Goal: Complete application form: Complete application form

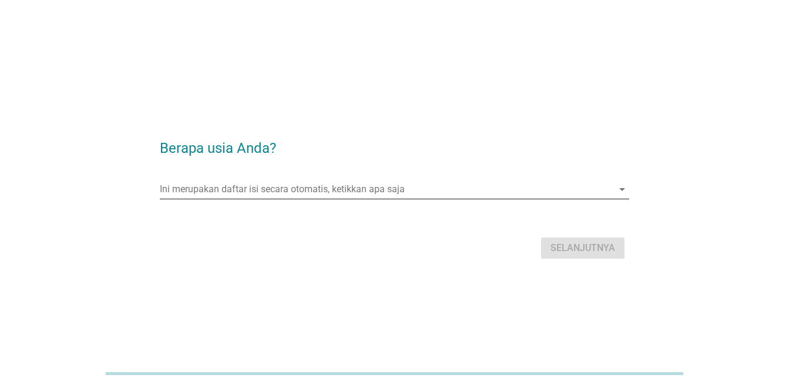
click at [472, 197] on input "Ini merupakan daftar isi secara otomatis, ketikkan apa saja" at bounding box center [386, 189] width 453 height 19
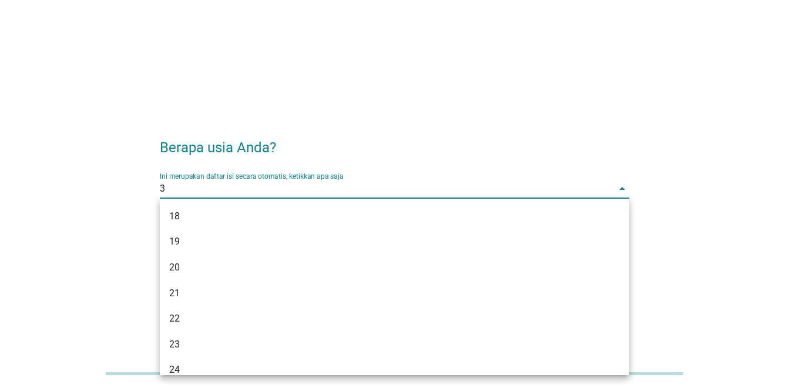
type input "35"
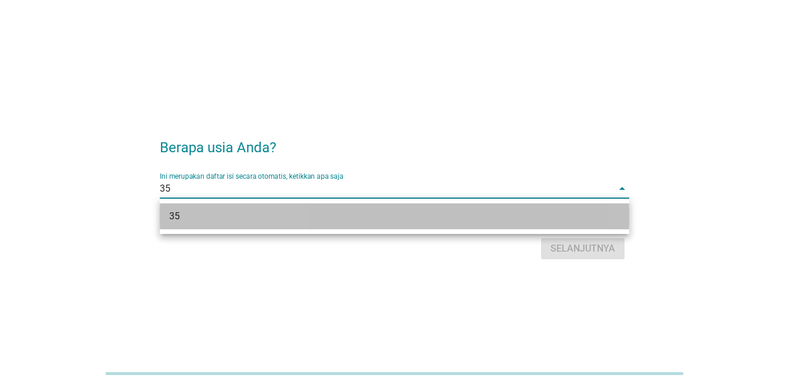
click at [460, 216] on div "35" at bounding box center [375, 216] width 413 height 14
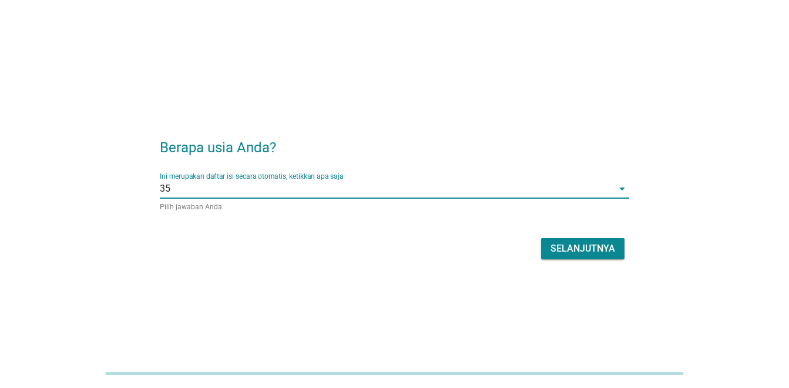
click at [554, 250] on div "Selanjutnya" at bounding box center [582, 248] width 65 height 14
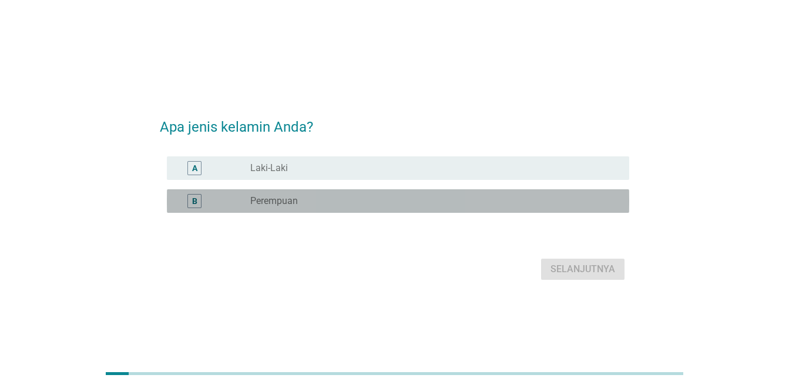
click at [504, 203] on div "radio_button_unchecked Perempuan" at bounding box center [430, 201] width 360 height 12
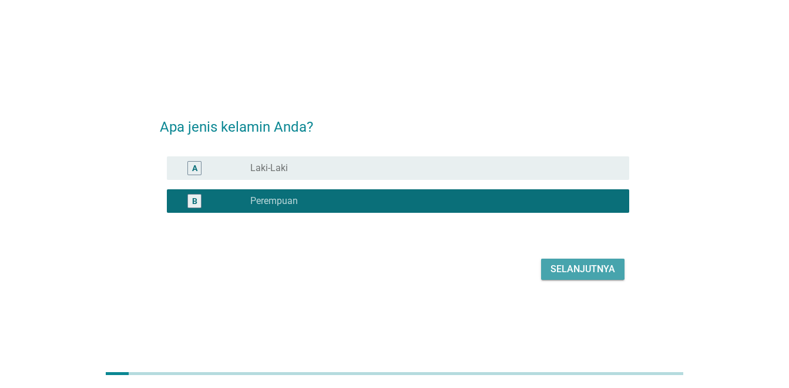
click at [556, 268] on div "Selanjutnya" at bounding box center [582, 269] width 65 height 14
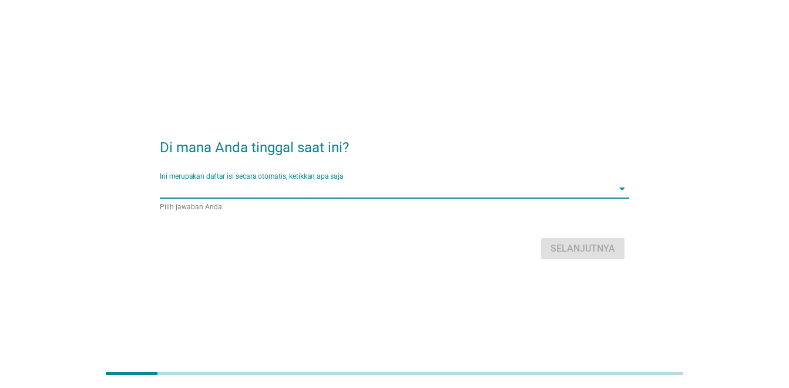
click at [520, 190] on input "Ini merupakan daftar isi secara otomatis, ketikkan apa saja" at bounding box center [386, 188] width 453 height 19
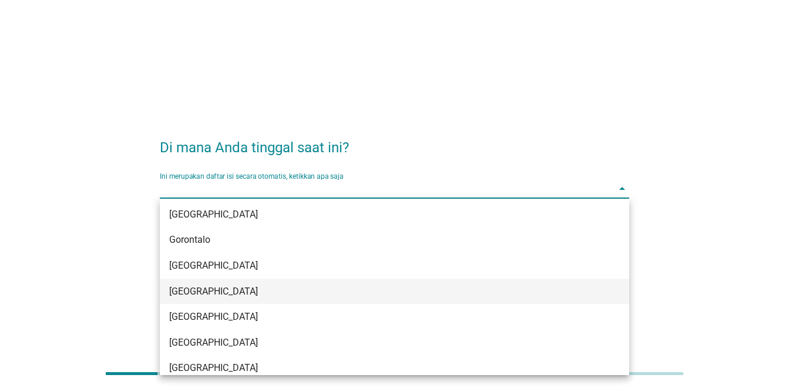
scroll to position [138, 0]
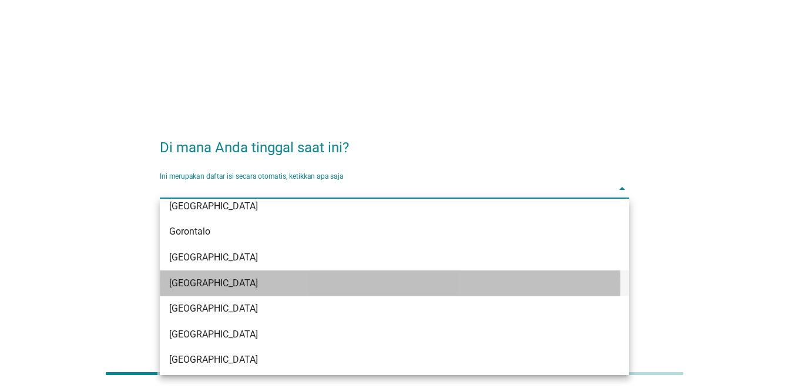
click at [515, 282] on div "[GEOGRAPHIC_DATA]" at bounding box center [375, 283] width 413 height 14
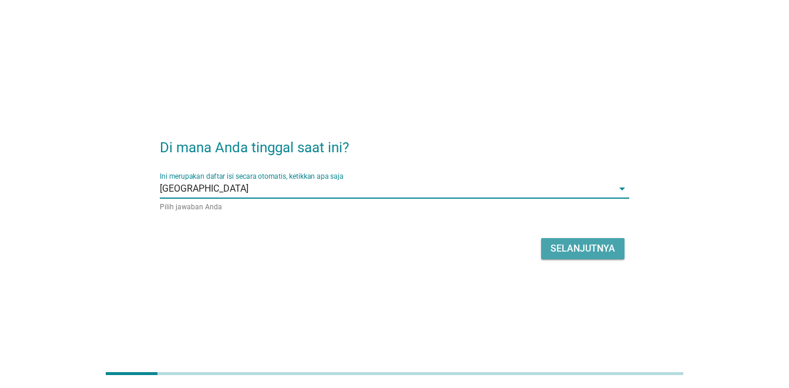
click at [568, 250] on div "Selanjutnya" at bounding box center [582, 248] width 65 height 14
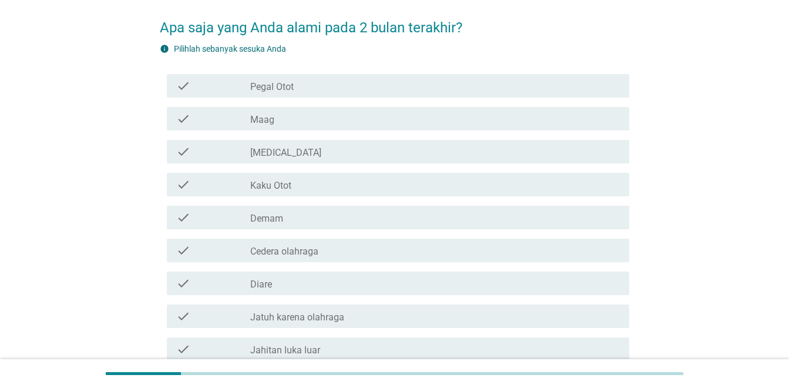
scroll to position [69, 0]
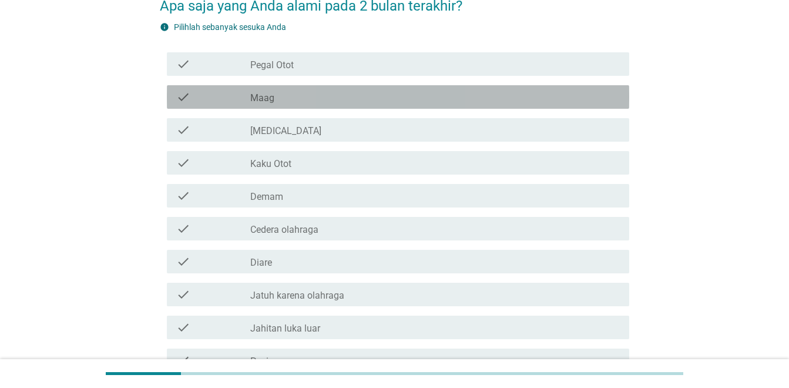
click at [391, 99] on div "check_box_outline_blank Maag" at bounding box center [435, 97] width 370 height 14
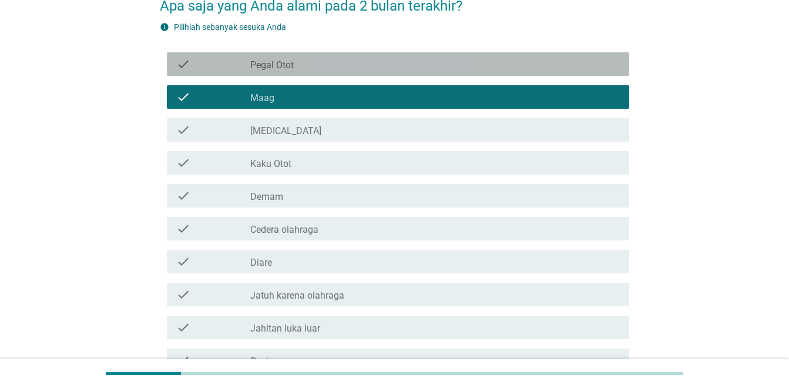
click at [377, 63] on div "check_box_outline_blank Pegal Otot" at bounding box center [435, 64] width 370 height 14
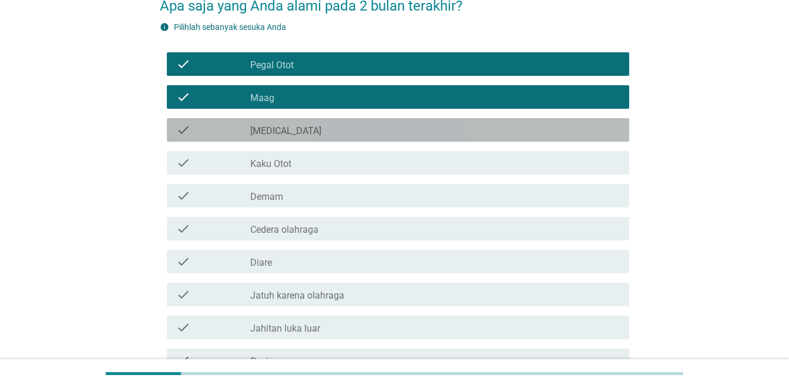
click at [357, 139] on div "check check_box_outline_blank [MEDICAL_DATA]" at bounding box center [398, 129] width 462 height 23
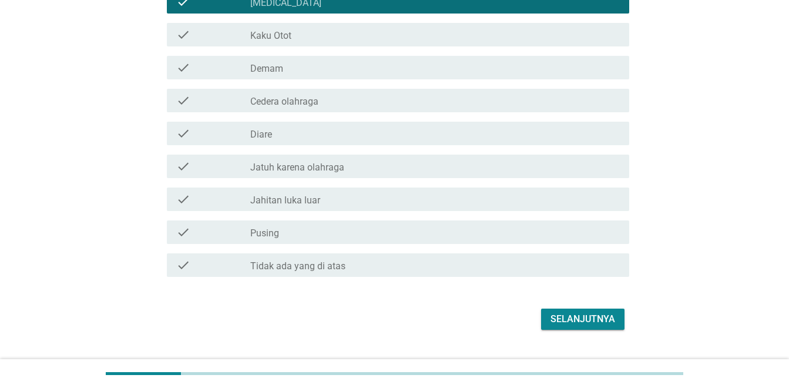
scroll to position [198, 0]
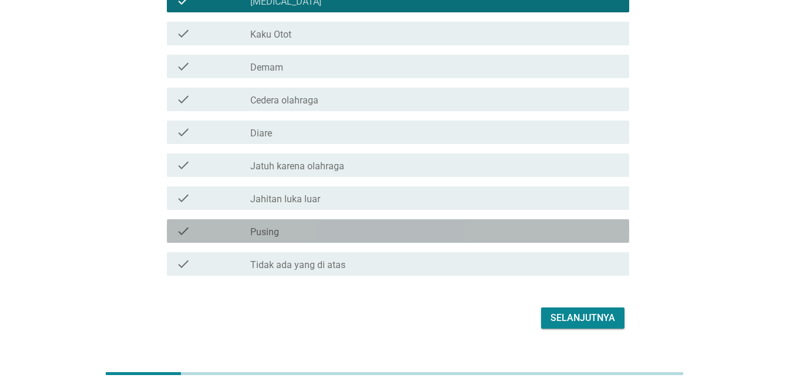
click at [292, 231] on div "check_box_outline_blank Pusing" at bounding box center [435, 231] width 370 height 14
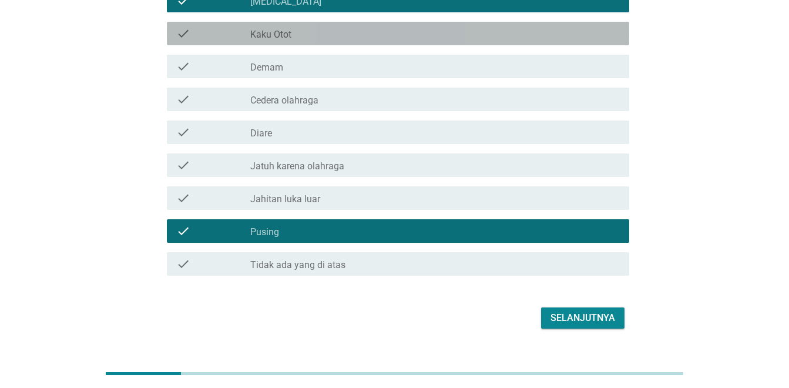
click at [309, 35] on div "check_box_outline_blank Kaku Otot" at bounding box center [435, 33] width 370 height 14
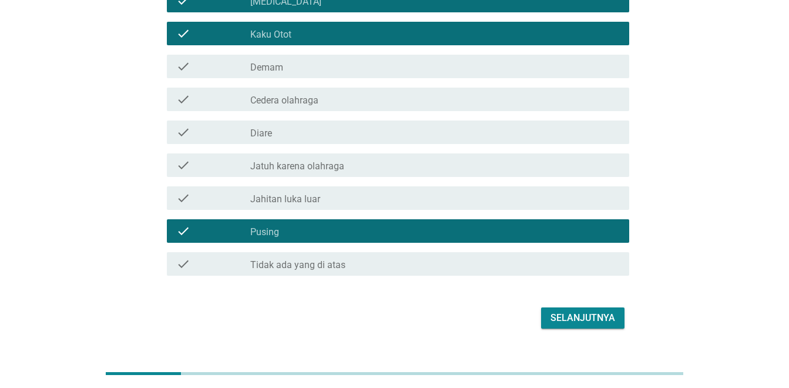
click at [572, 317] on div "Selanjutnya" at bounding box center [582, 318] width 65 height 14
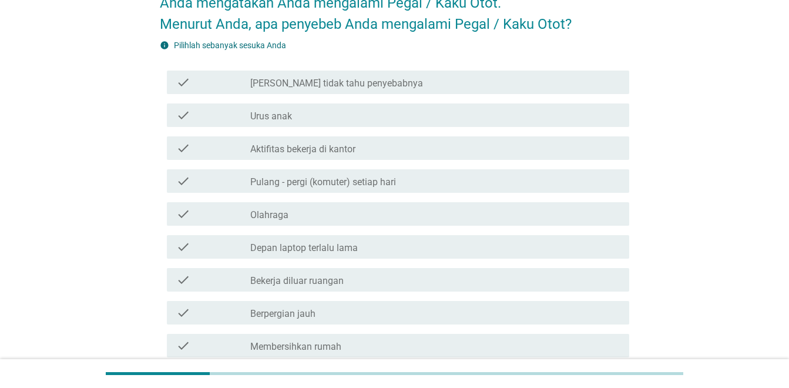
scroll to position [75, 0]
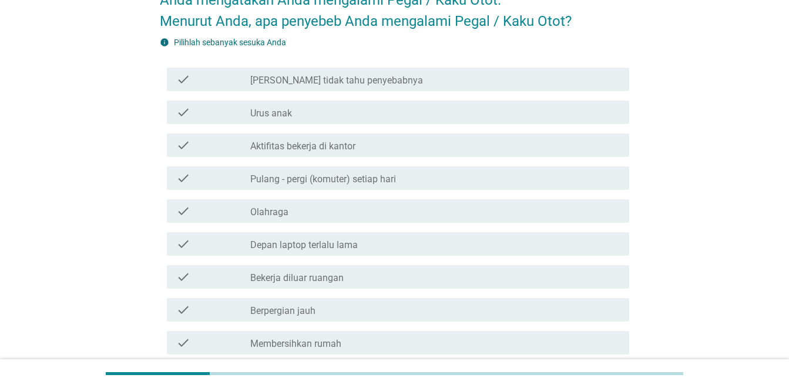
click at [459, 79] on div "check_box_outline_blank [PERSON_NAME] tidak tahu penyebabnya" at bounding box center [435, 79] width 370 height 14
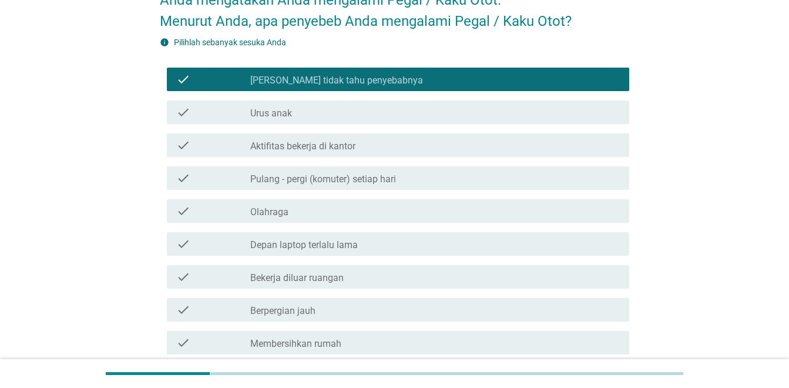
click at [438, 92] on div "check check_box_outline_blank [PERSON_NAME] tidak tahu penyebabnya" at bounding box center [394, 79] width 469 height 33
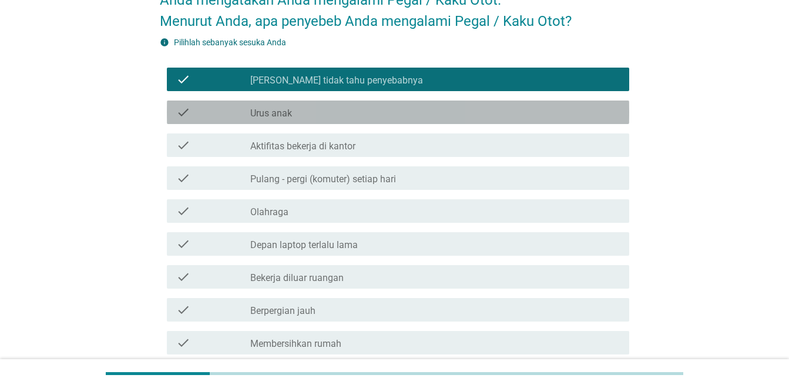
click at [321, 115] on div "check_box_outline_blank Urus anak" at bounding box center [435, 112] width 370 height 14
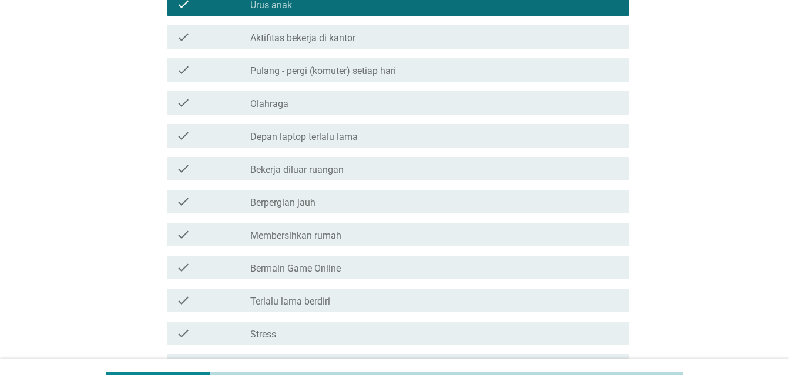
scroll to position [192, 0]
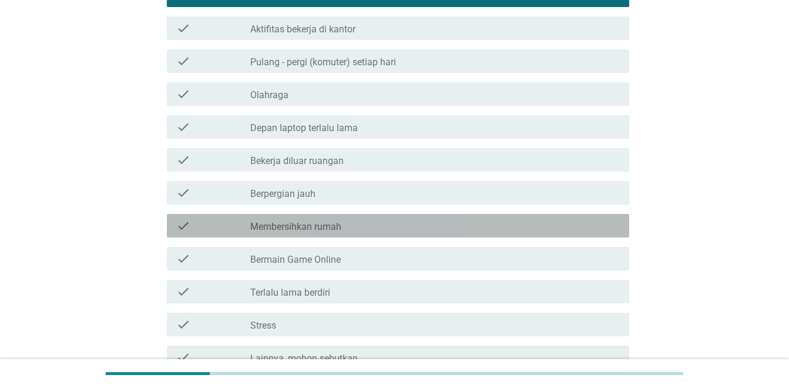
click at [344, 235] on div "check check_box_outline_blank Membersihkan rumah" at bounding box center [398, 225] width 462 height 23
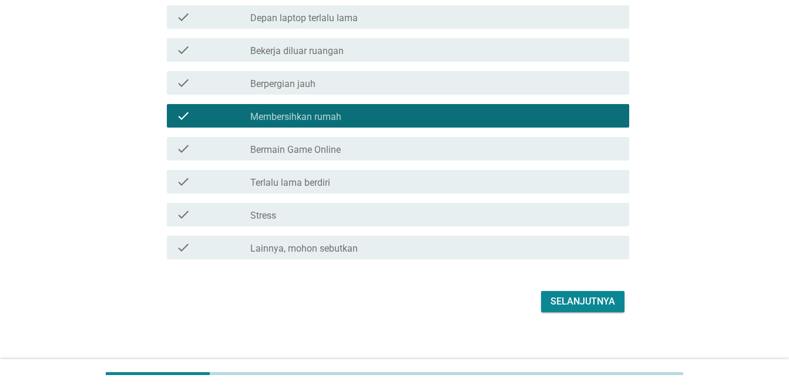
scroll to position [310, 0]
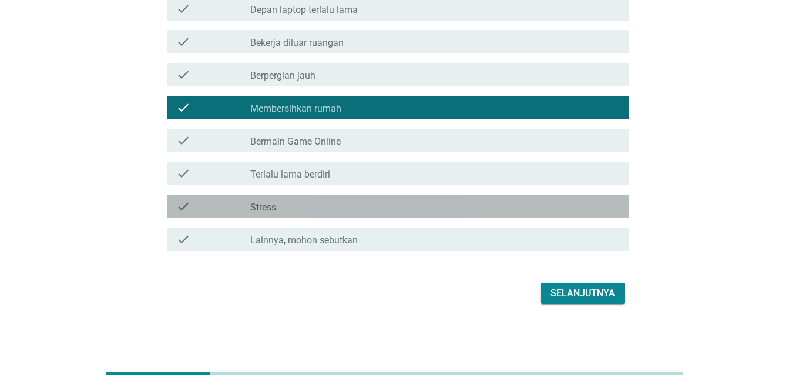
click at [561, 195] on div "check check_box_outline_blank Stress" at bounding box center [398, 205] width 462 height 23
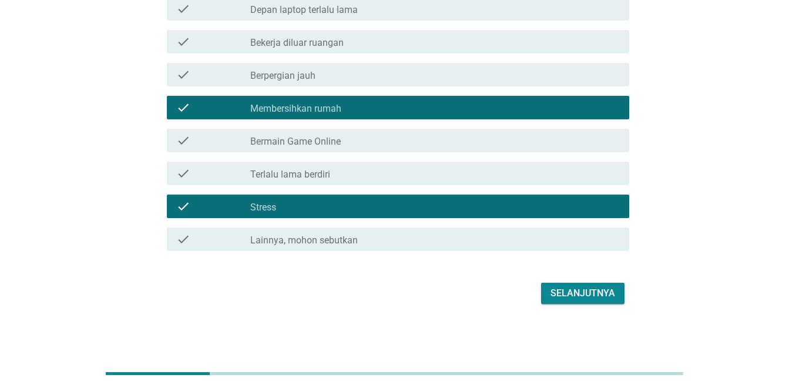
click at [600, 293] on div "Selanjutnya" at bounding box center [582, 293] width 65 height 14
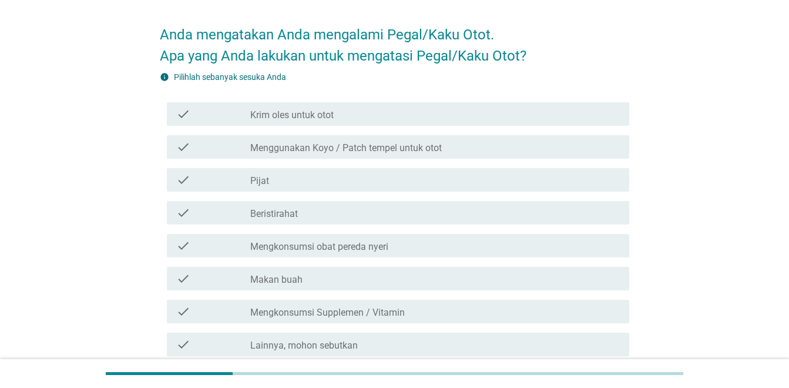
scroll to position [51, 0]
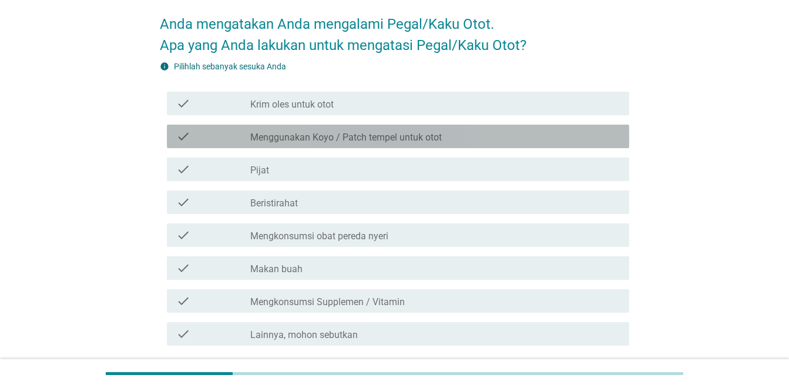
click at [334, 136] on label "Menggunakan Koyo / Patch tempel untuk otot" at bounding box center [346, 138] width 192 height 12
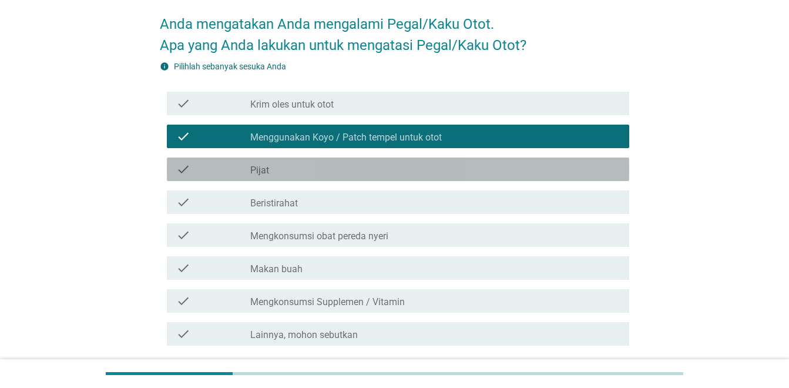
click at [324, 164] on div "check_box_outline_blank Pijat" at bounding box center [435, 169] width 370 height 14
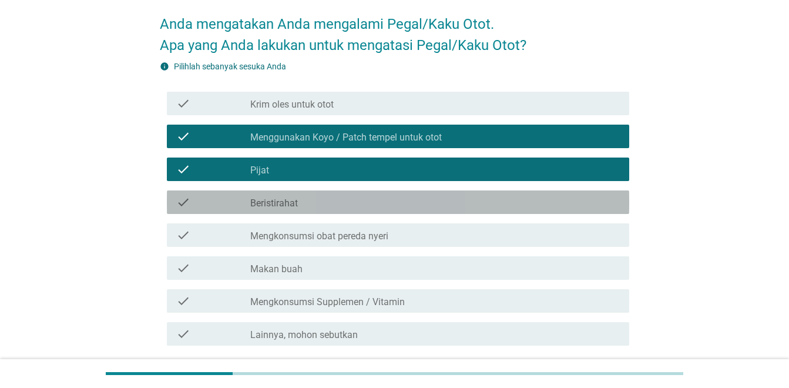
click at [388, 207] on div "check_box_outline_blank Beristirahat" at bounding box center [435, 202] width 370 height 14
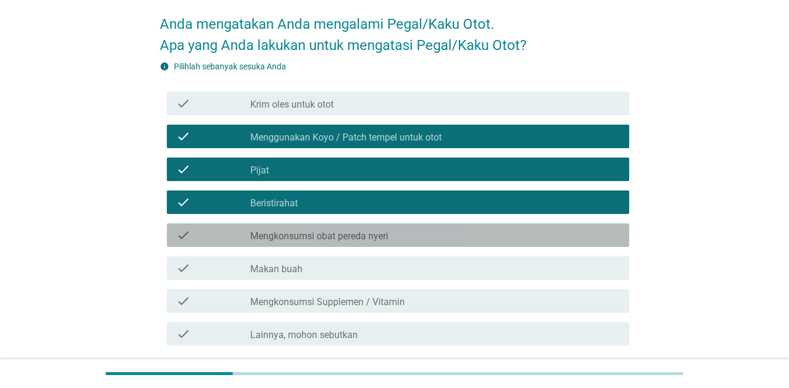
click at [387, 235] on label "Mengkonsumsi obat pereda nyeri" at bounding box center [319, 236] width 138 height 12
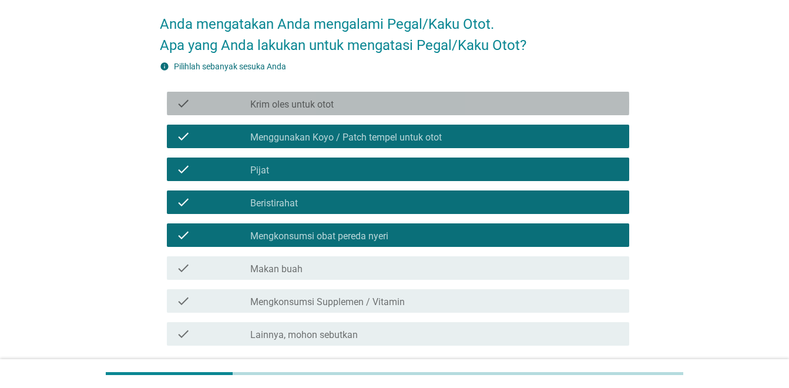
click at [572, 96] on div "check_box_outline_blank Krim oles untuk otot" at bounding box center [435, 103] width 370 height 14
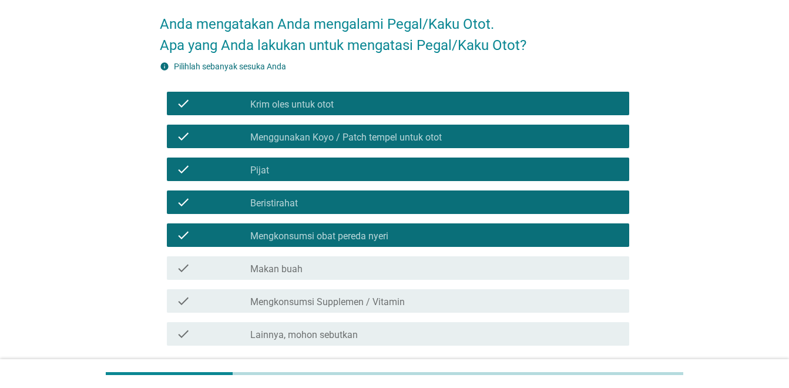
scroll to position [145, 0]
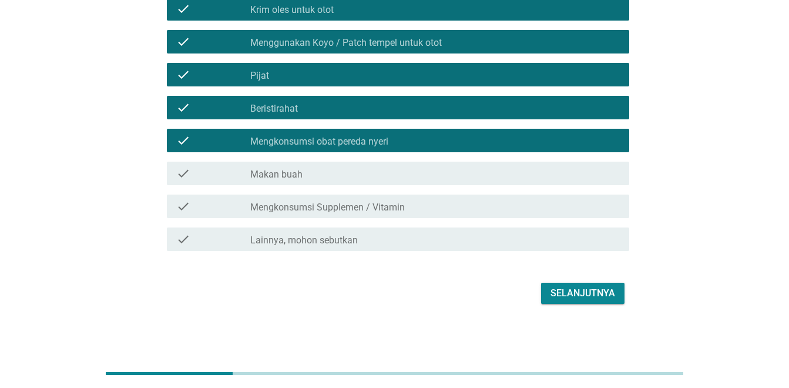
click at [563, 287] on div "Selanjutnya" at bounding box center [582, 293] width 65 height 14
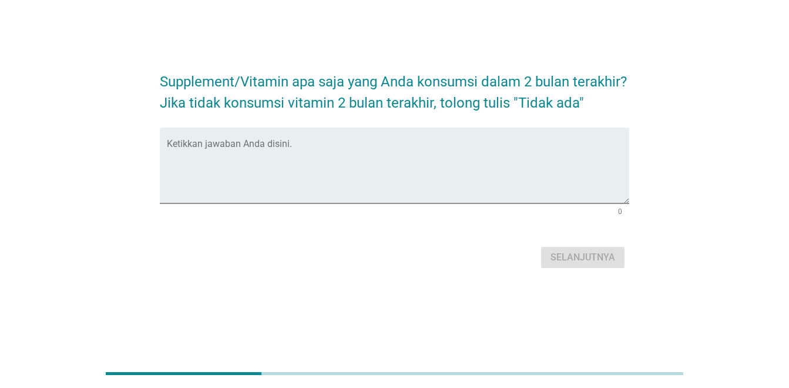
scroll to position [0, 0]
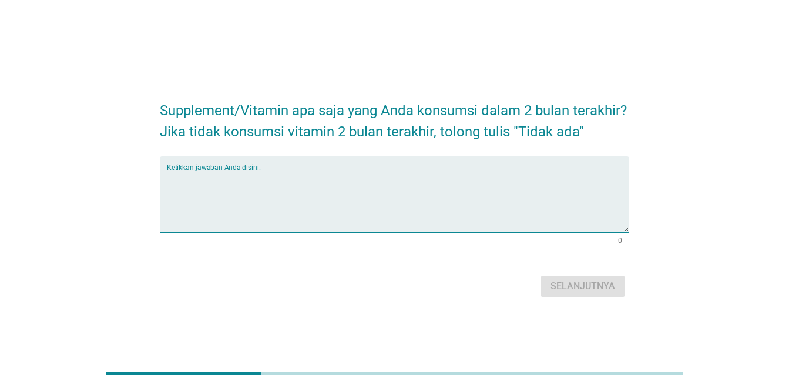
click at [573, 221] on textarea "Ketikkan jawaban Anda disini." at bounding box center [398, 201] width 462 height 62
type textarea "ZINC"
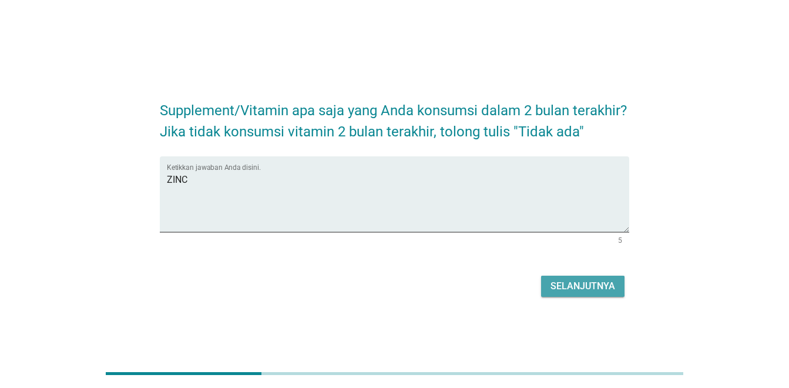
click at [607, 285] on div "Selanjutnya" at bounding box center [582, 286] width 65 height 14
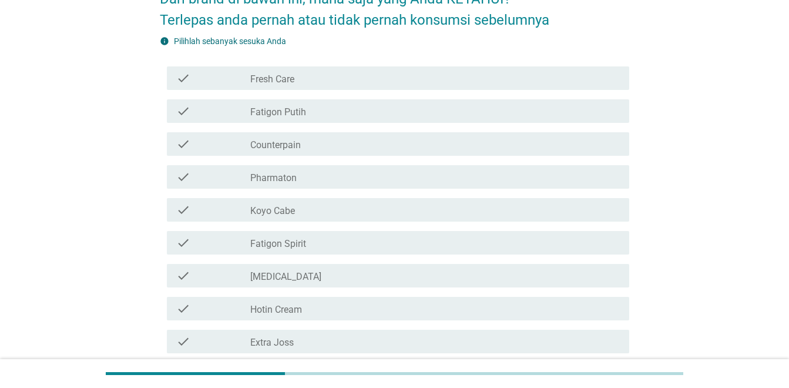
scroll to position [90, 0]
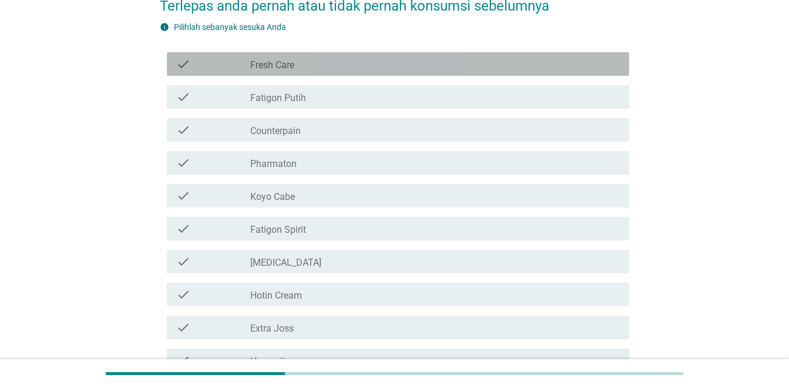
click at [444, 63] on div "check_box_outline_blank Fresh Care" at bounding box center [435, 64] width 370 height 14
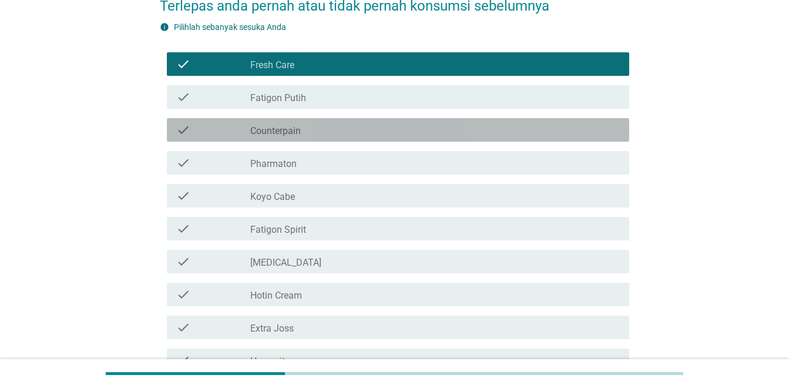
click at [395, 127] on div "check_box_outline_blank Counterpain" at bounding box center [435, 130] width 370 height 14
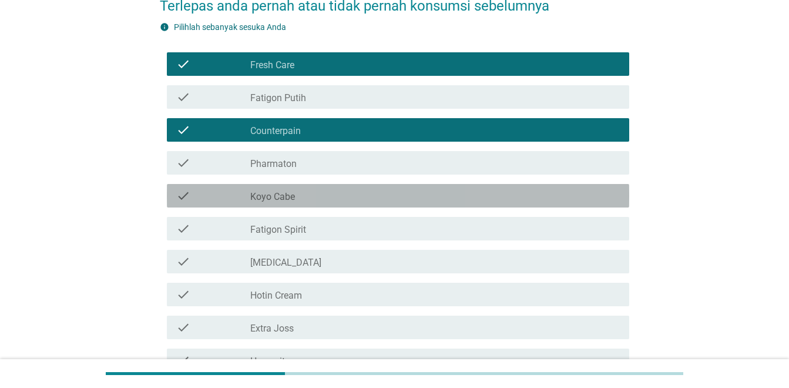
click at [368, 186] on div "check check_box_outline_blank Koyo Cabe" at bounding box center [398, 195] width 462 height 23
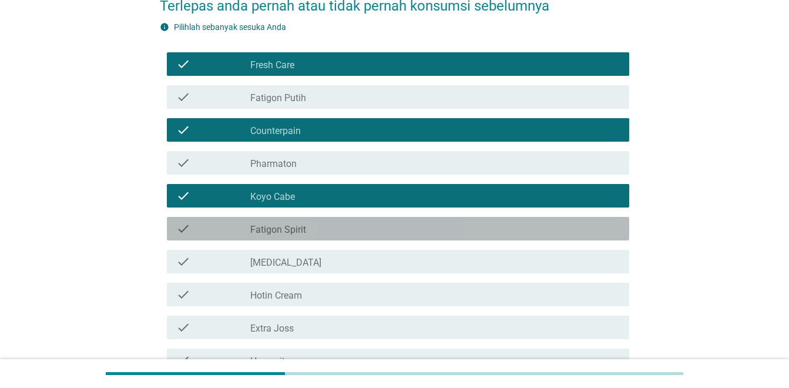
click at [360, 222] on div "check_box_outline_blank Fatigon Spirit" at bounding box center [435, 228] width 370 height 14
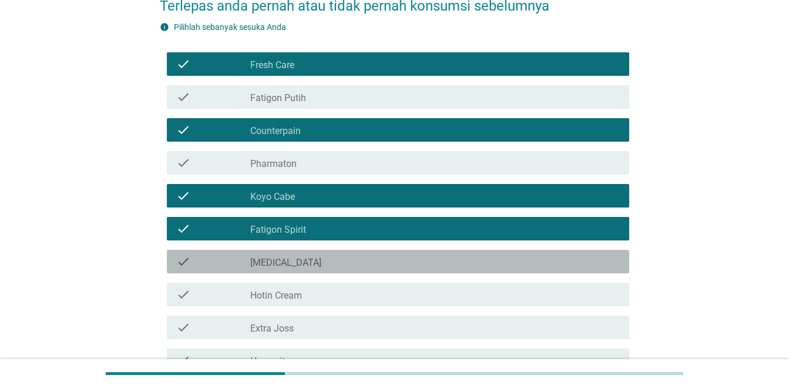
click at [386, 258] on div "check_box_outline_blank [MEDICAL_DATA]" at bounding box center [435, 261] width 370 height 14
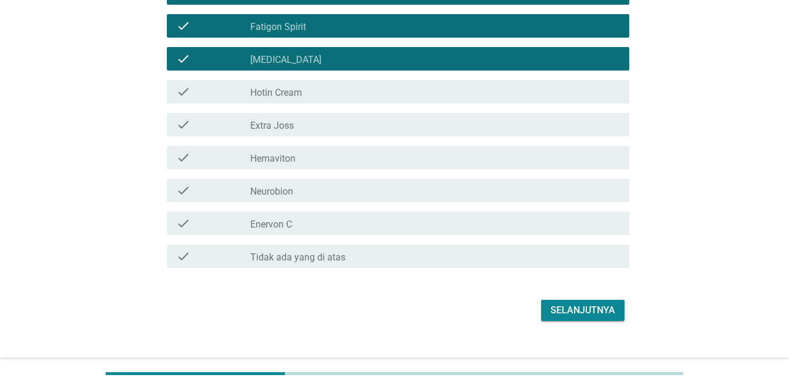
scroll to position [301, 0]
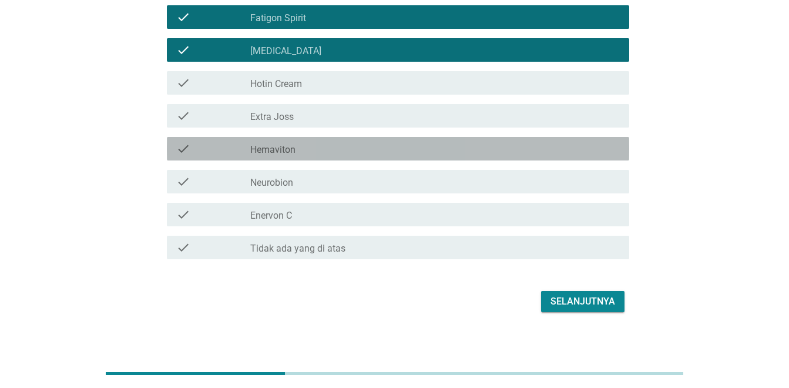
click at [320, 157] on div "check check_box_outline_blank Hemaviton" at bounding box center [398, 148] width 462 height 23
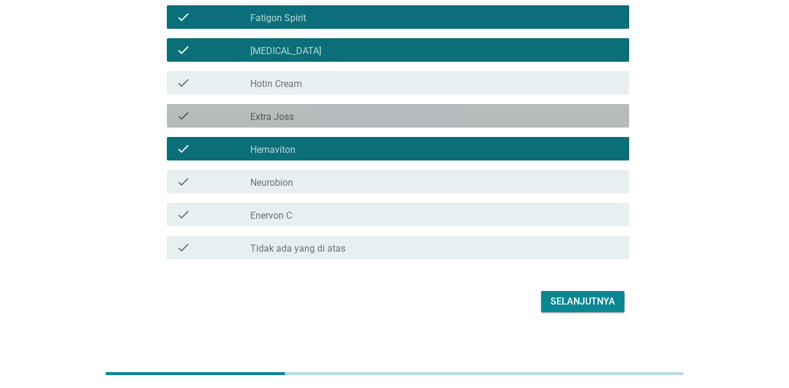
click at [340, 120] on div "check_box_outline_blank Extra Joss" at bounding box center [435, 116] width 370 height 14
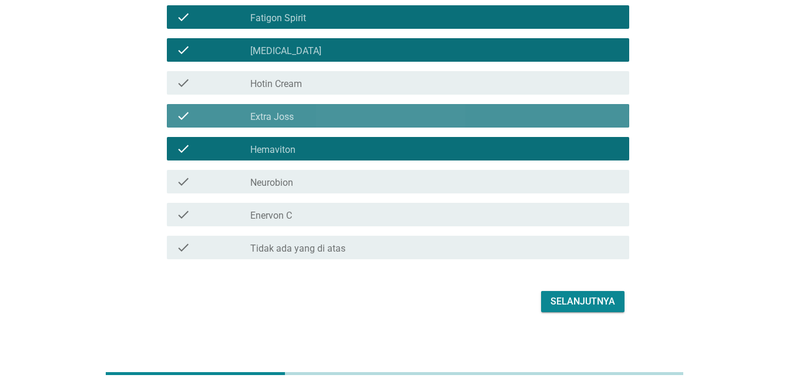
click at [340, 120] on div "check_box_outline_blank Extra Joss" at bounding box center [435, 116] width 370 height 14
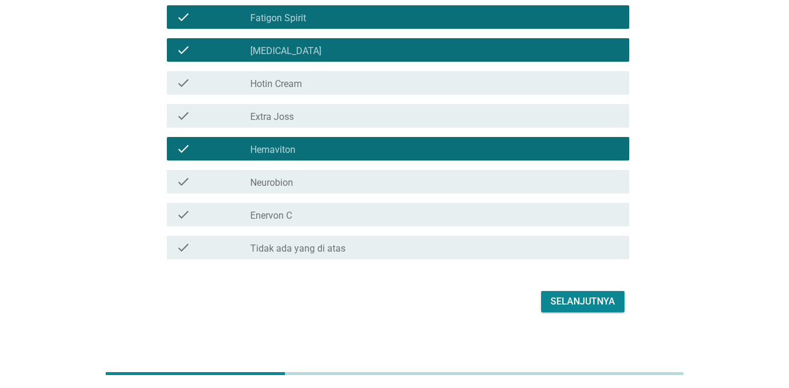
click at [340, 120] on div "check_box_outline_blank Extra Joss" at bounding box center [435, 116] width 370 height 14
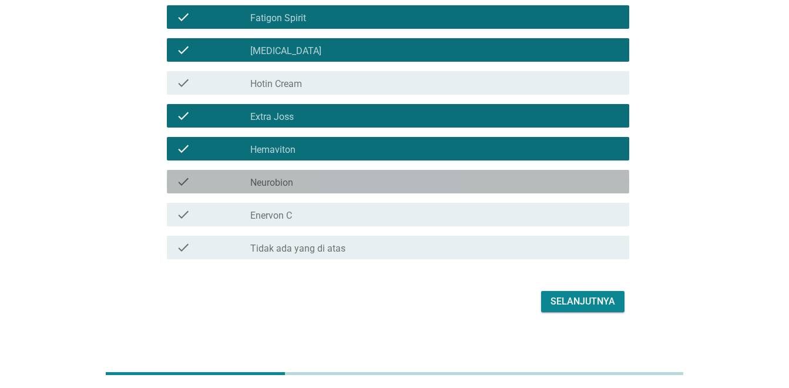
click at [321, 186] on div "check_box_outline_blank Neurobion" at bounding box center [435, 181] width 370 height 14
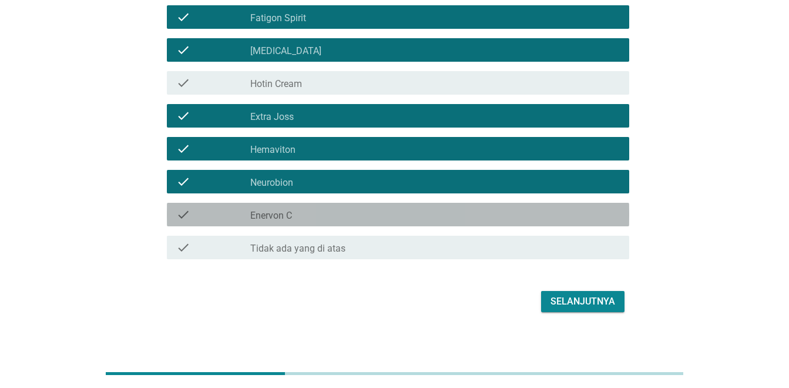
click at [321, 211] on div "check_box_outline_blank Enervon C" at bounding box center [435, 214] width 370 height 14
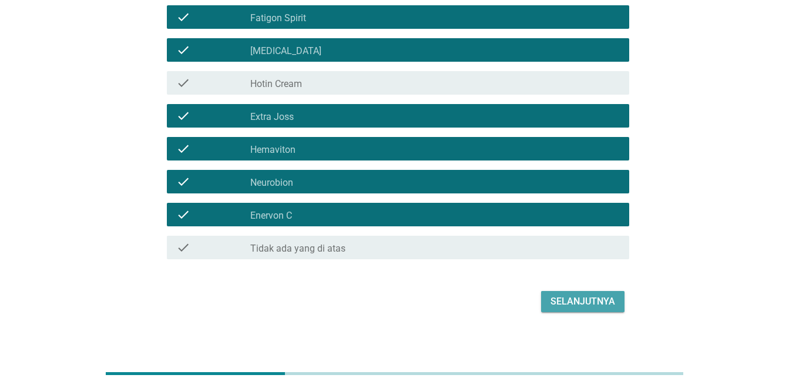
click at [604, 304] on div "Selanjutnya" at bounding box center [582, 301] width 65 height 14
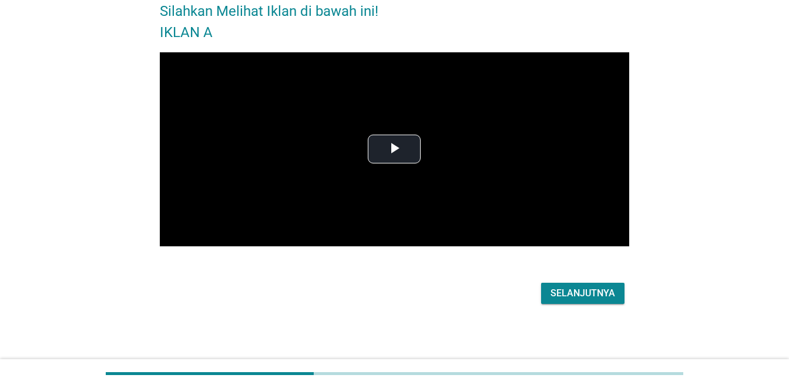
scroll to position [0, 0]
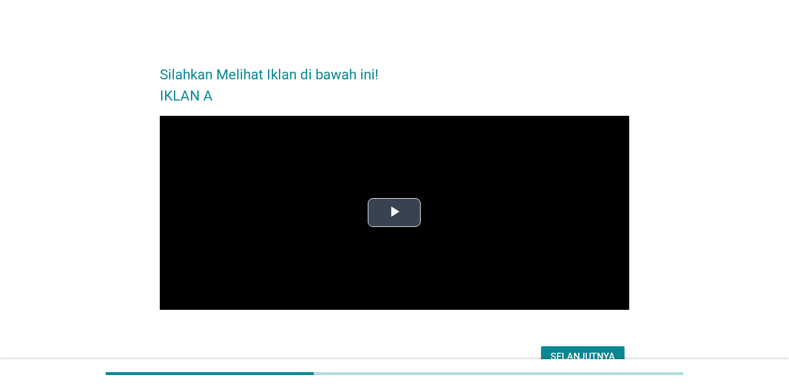
click at [394, 213] on span "Video Player" at bounding box center [394, 213] width 0 height 0
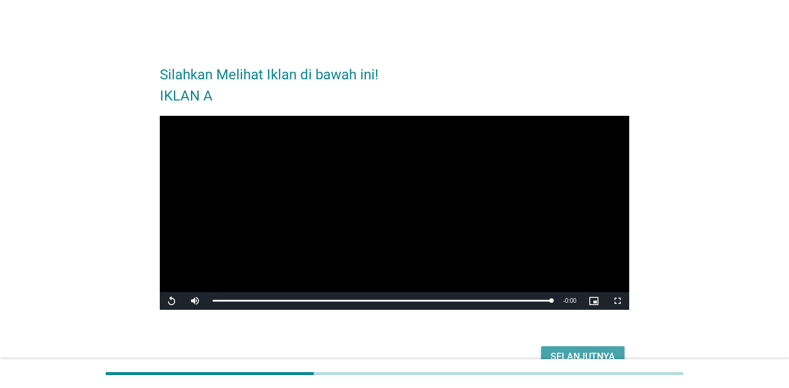
click at [581, 350] on div "Selanjutnya" at bounding box center [582, 357] width 65 height 14
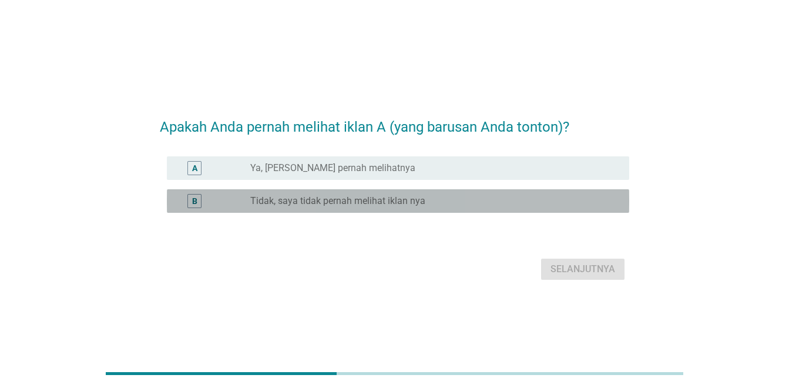
click at [382, 197] on label "Tidak, saya tidak pernah melihat iklan nya" at bounding box center [337, 201] width 175 height 12
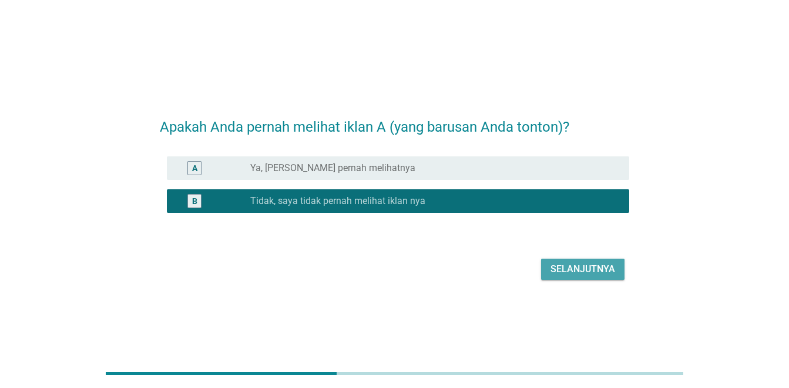
click at [552, 270] on div "Selanjutnya" at bounding box center [582, 269] width 65 height 14
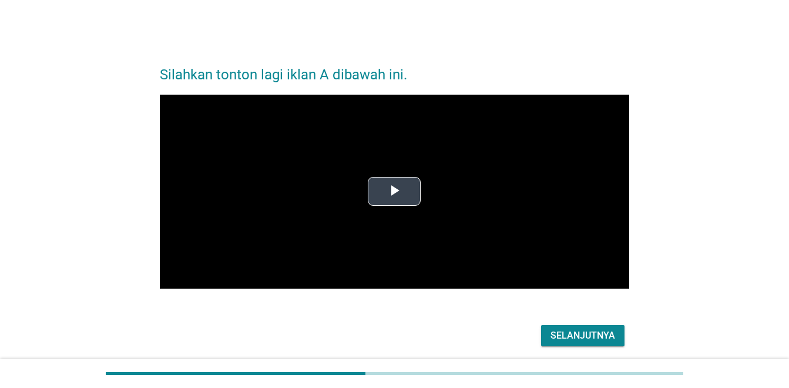
click at [394, 192] on span "Video Player" at bounding box center [394, 192] width 0 height 0
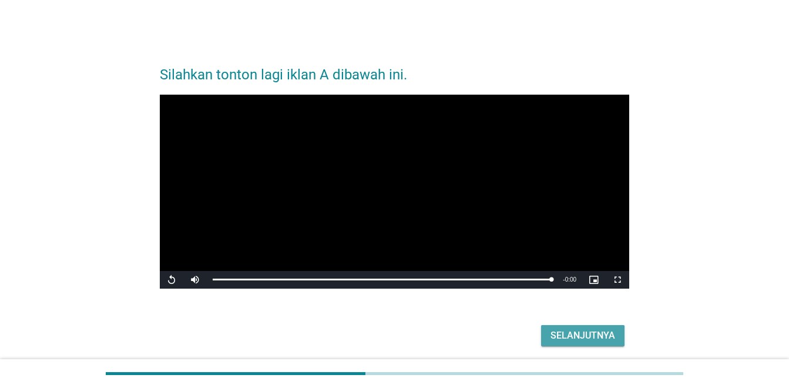
click at [573, 332] on div "Selanjutnya" at bounding box center [582, 335] width 65 height 14
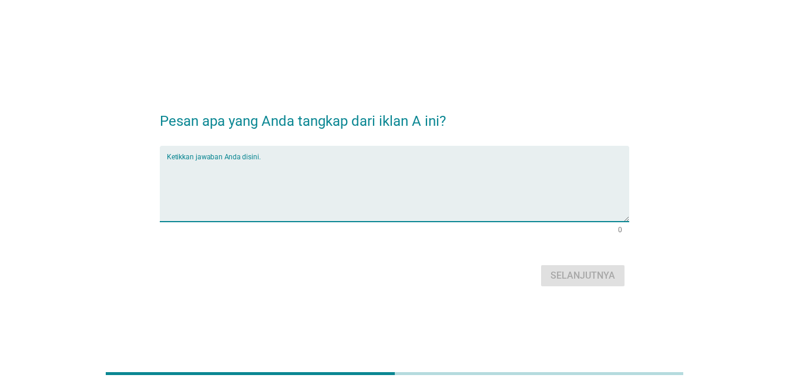
click at [468, 186] on textarea "Ketikkan jawaban Anda disini." at bounding box center [398, 191] width 462 height 62
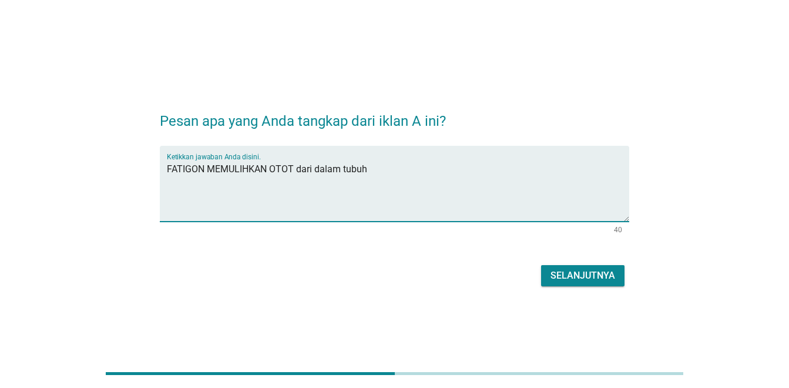
type textarea "FATIGON MEMULIHKAN OTOT dari dalam tubuh"
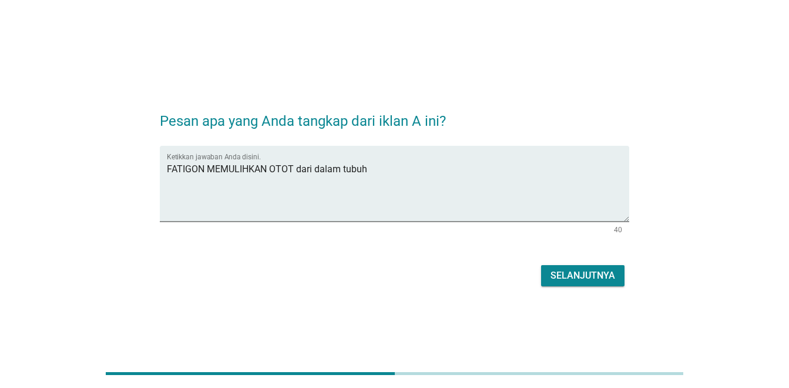
click at [613, 273] on div "Selanjutnya" at bounding box center [582, 275] width 65 height 14
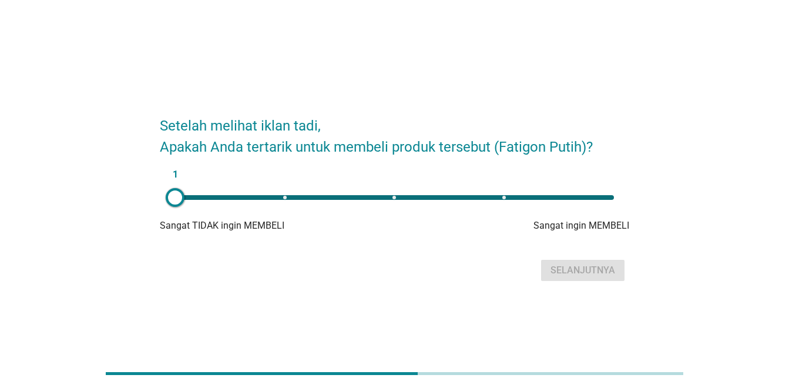
click at [505, 197] on div "1" at bounding box center [394, 197] width 439 height 5
type input "4"
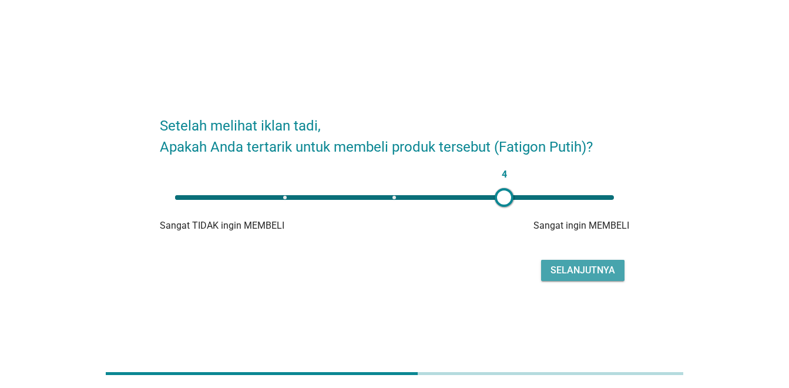
click at [566, 266] on div "Selanjutnya" at bounding box center [582, 270] width 65 height 14
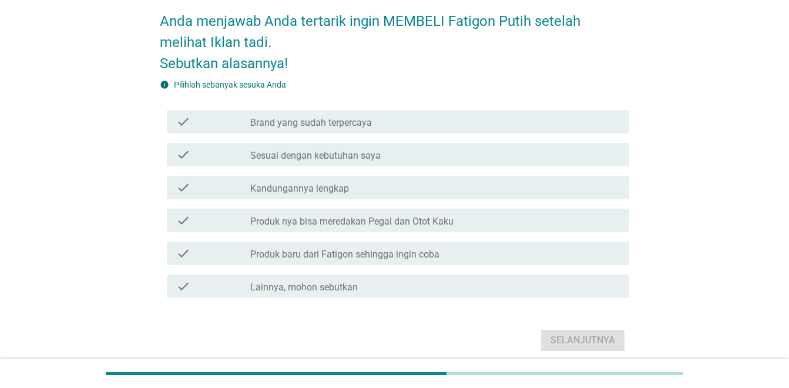
scroll to position [62, 0]
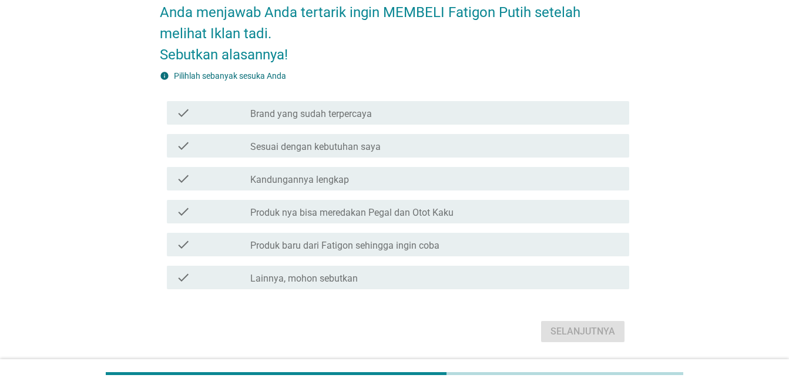
click at [359, 147] on label "Sesuai dengan kebutuhan saya" at bounding box center [315, 147] width 130 height 12
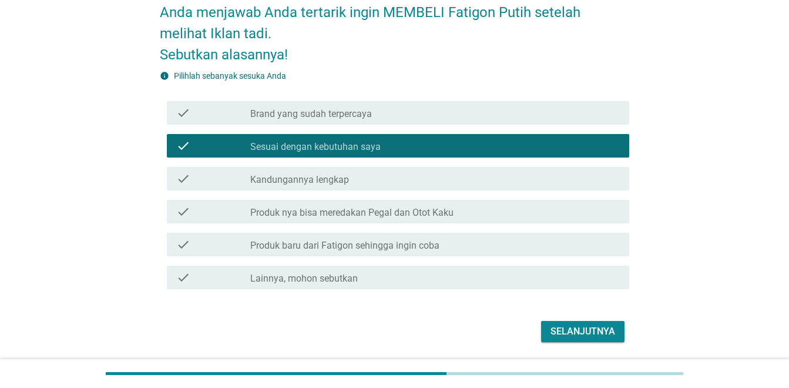
click at [348, 117] on label "Brand yang sudah terpercaya" at bounding box center [311, 114] width 122 height 12
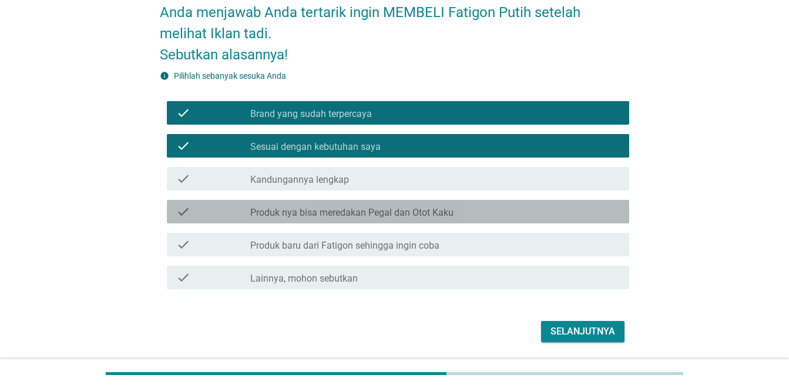
click at [381, 218] on label "Produk nya bisa meredakan Pegal dan Otot Kaku" at bounding box center [351, 213] width 203 height 12
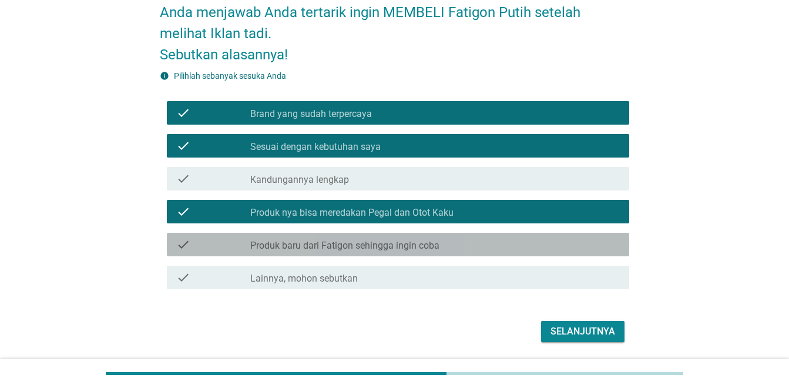
click at [430, 246] on label "Produk baru dari Fatigon sehingga ingin coba" at bounding box center [344, 246] width 189 height 12
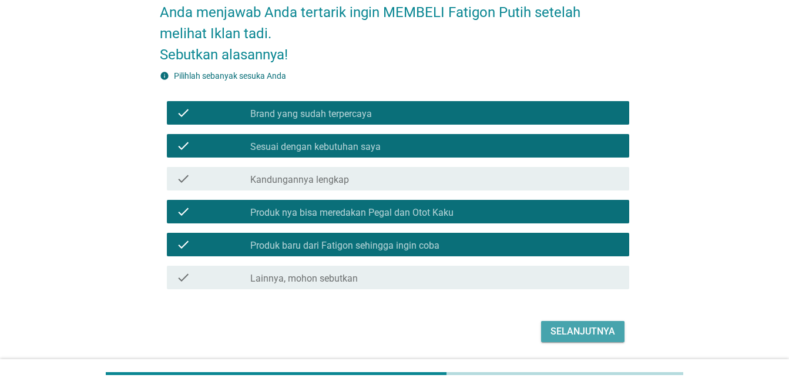
click at [553, 331] on div "Selanjutnya" at bounding box center [582, 331] width 65 height 14
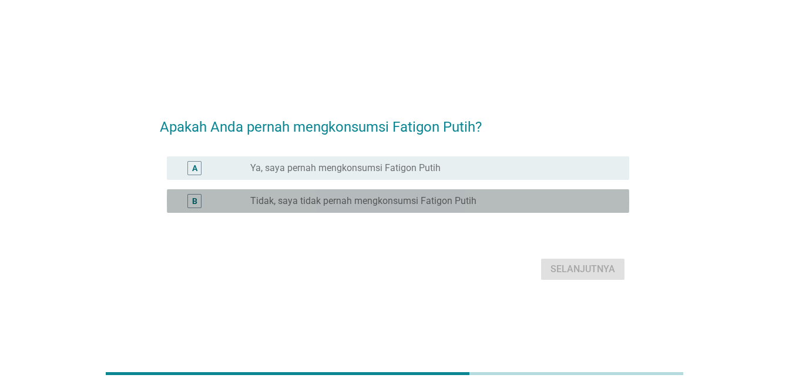
click at [406, 193] on div "B radio_button_unchecked Tidak, saya tidak pernah mengkonsumsi Fatigon Putih" at bounding box center [398, 200] width 462 height 23
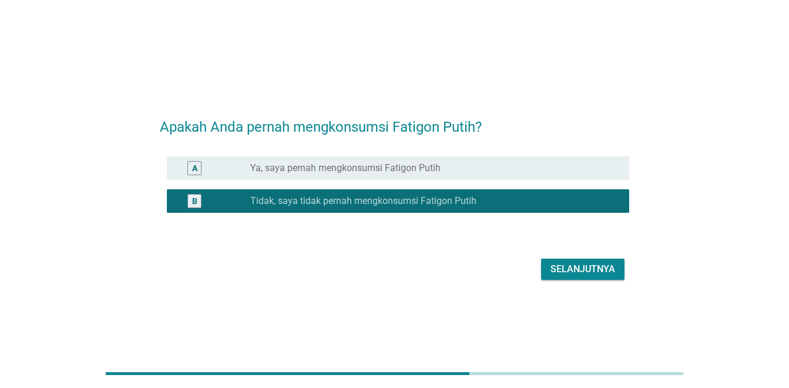
click at [593, 270] on div "Selanjutnya" at bounding box center [582, 269] width 65 height 14
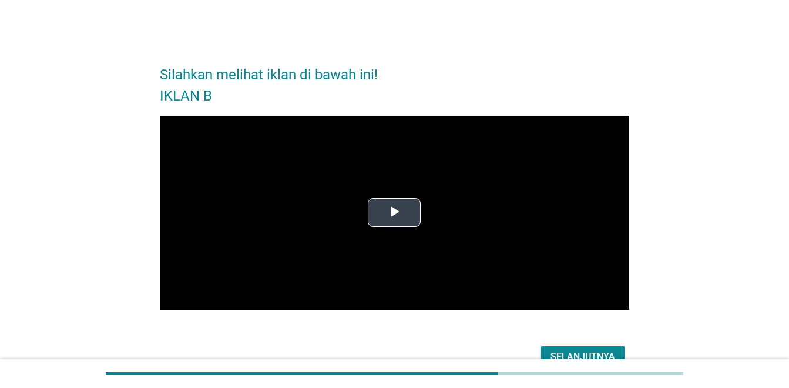
click at [394, 213] on span "Video Player" at bounding box center [394, 213] width 0 height 0
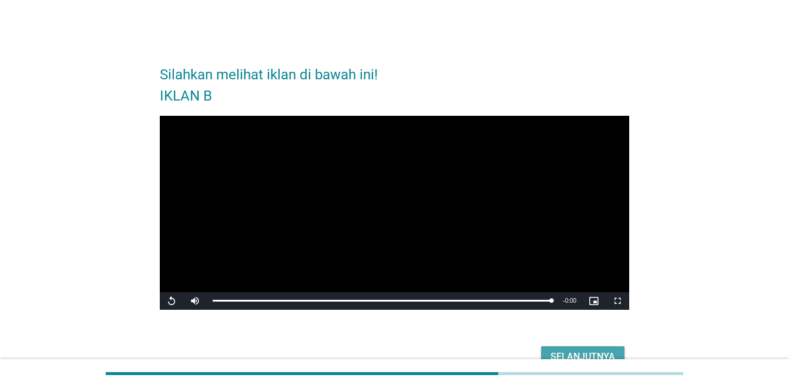
click at [570, 352] on div "Selanjutnya" at bounding box center [582, 357] width 65 height 14
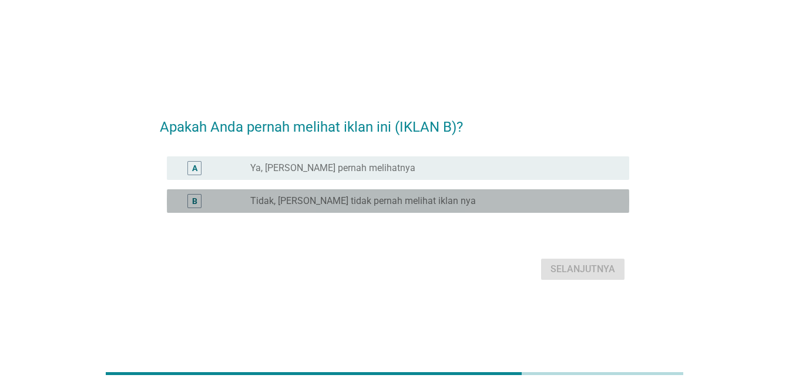
click at [377, 195] on label "Tidak, [PERSON_NAME] tidak pernah melihat iklan nya" at bounding box center [363, 201] width 226 height 12
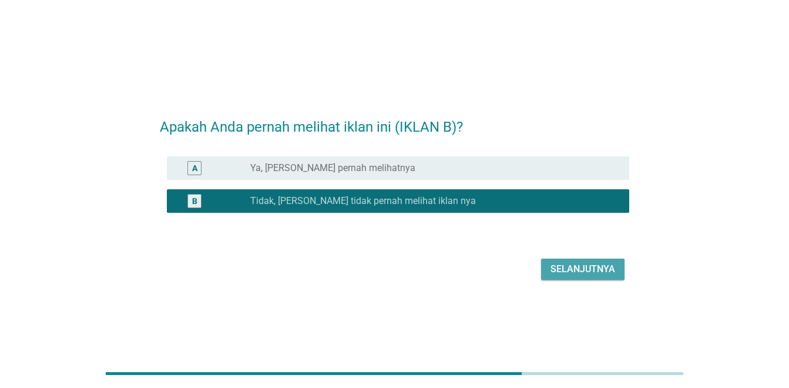
click at [564, 270] on div "Selanjutnya" at bounding box center [582, 269] width 65 height 14
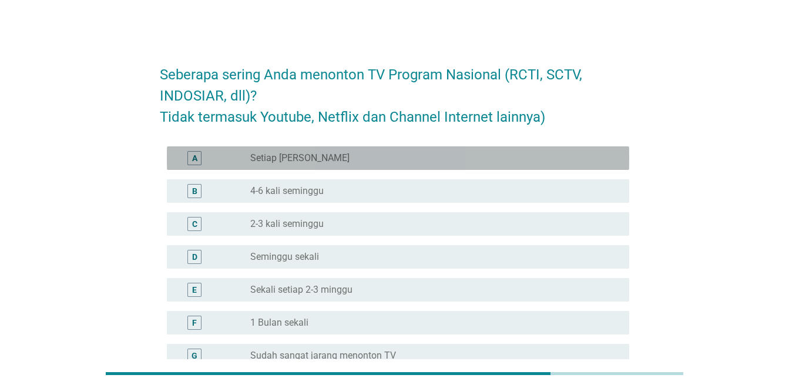
click at [351, 158] on div "radio_button_unchecked Setiap Hari" at bounding box center [430, 158] width 360 height 12
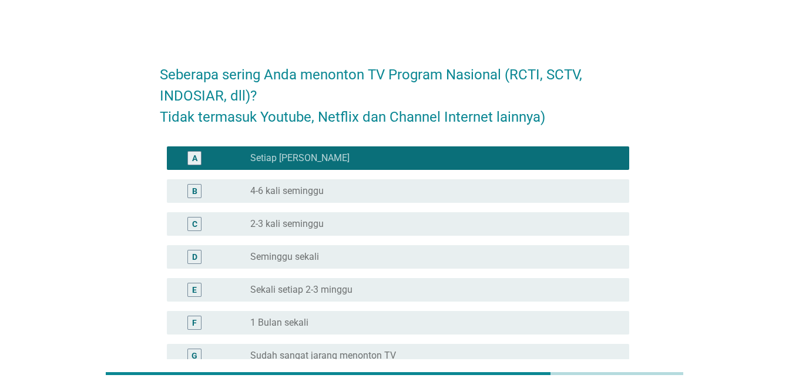
scroll to position [101, 0]
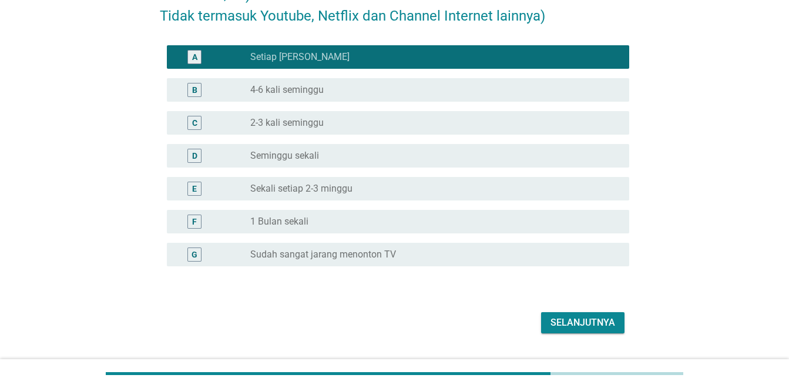
click at [465, 98] on div "B radio_button_unchecked 4-6 kali seminggu" at bounding box center [398, 89] width 462 height 23
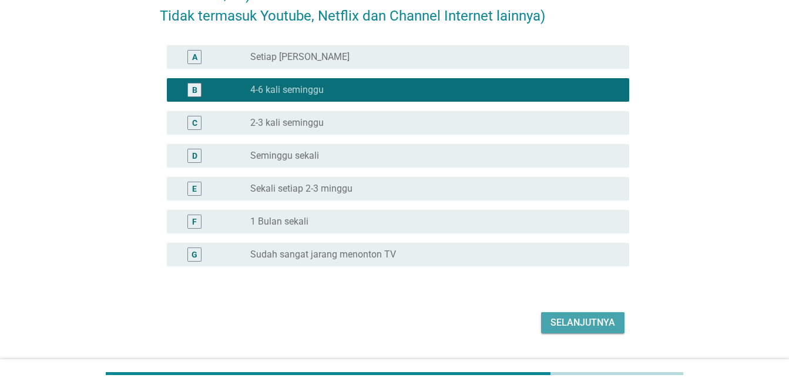
click at [557, 325] on div "Selanjutnya" at bounding box center [582, 322] width 65 height 14
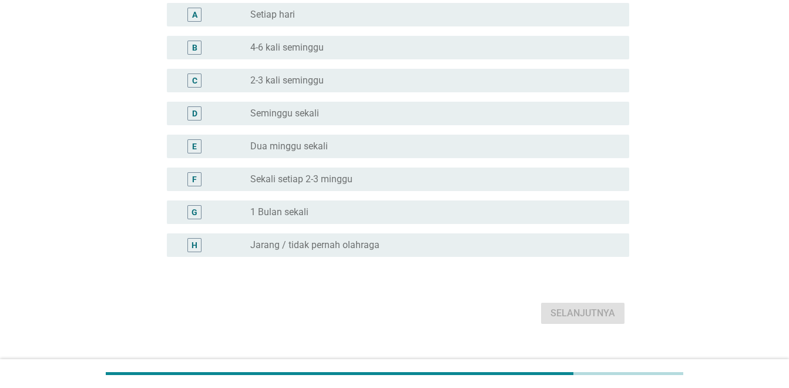
scroll to position [0, 0]
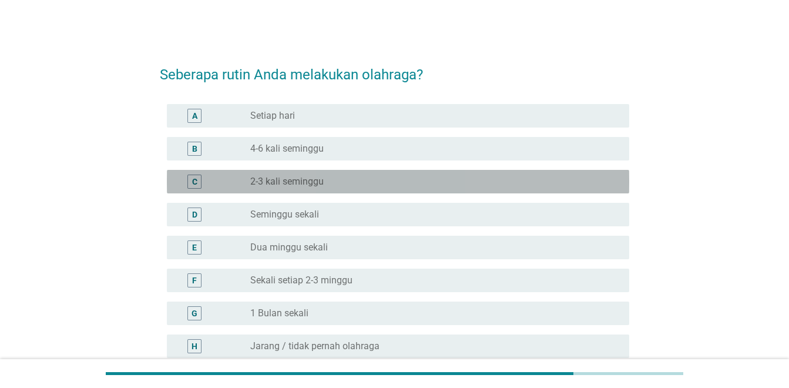
click at [291, 189] on div "C radio_button_unchecked 2-3 kali seminggu" at bounding box center [398, 181] width 462 height 23
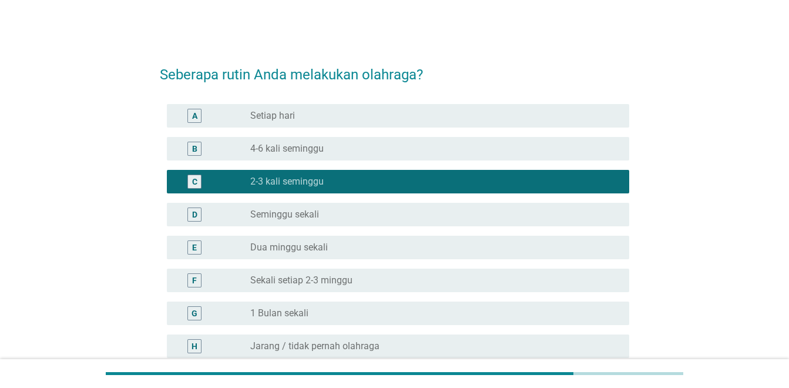
scroll to position [121, 0]
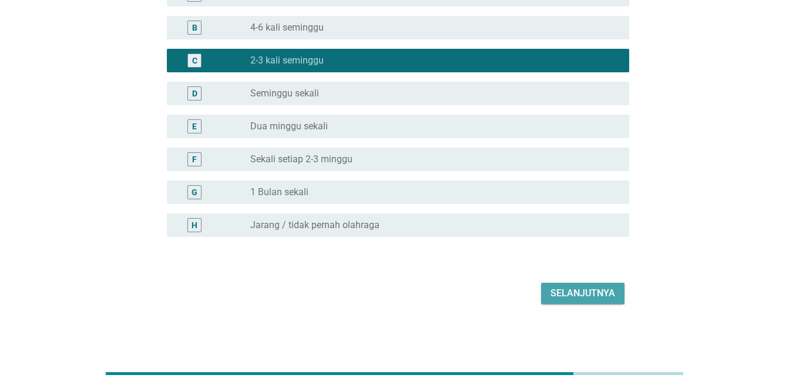
click at [575, 297] on div "Selanjutnya" at bounding box center [582, 293] width 65 height 14
